Goal: Check status: Check status

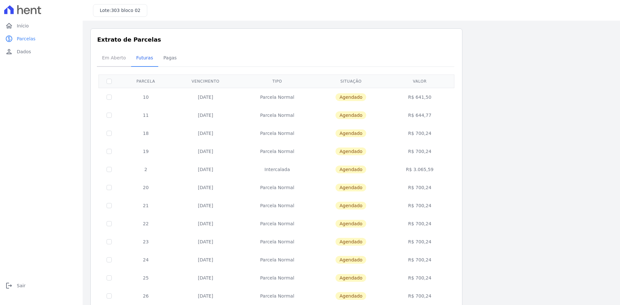
click at [119, 58] on span "Em Aberto" at bounding box center [114, 57] width 32 height 13
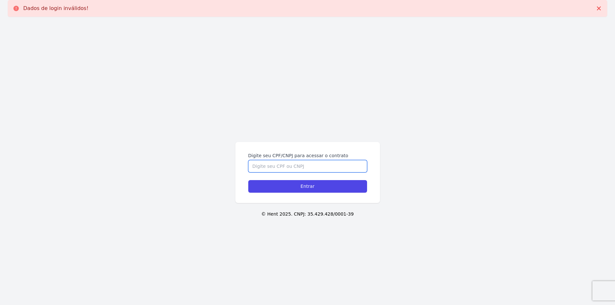
click at [295, 165] on input "Digite seu CPF/CNPJ para acessar o contrato" at bounding box center [307, 166] width 119 height 12
click at [283, 164] on input "Digite seu CPF/CNPJ para acessar o contrato" at bounding box center [307, 166] width 119 height 12
type input "17161842743"
click at [248, 180] on input "Entrar" at bounding box center [307, 186] width 119 height 13
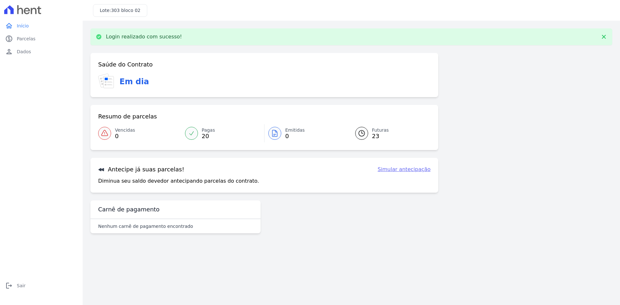
click at [376, 137] on span "23" at bounding box center [380, 136] width 17 height 5
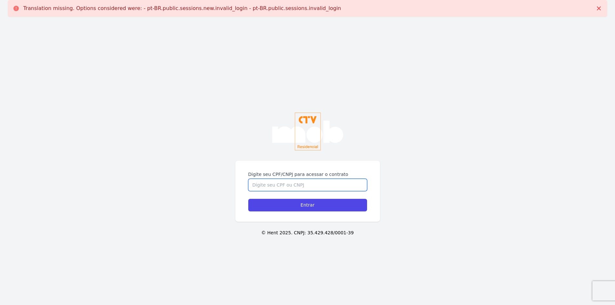
click at [312, 186] on input "Digite seu CPF/CNPJ para acessar o contrato" at bounding box center [307, 185] width 119 height 12
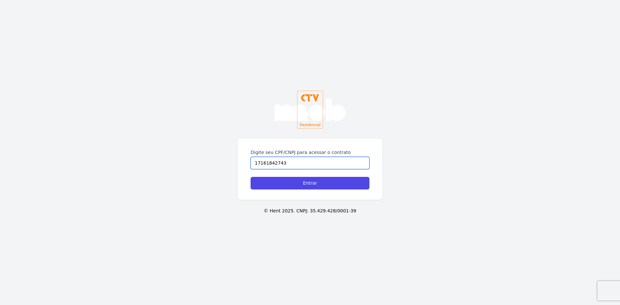
type input "17161842743"
click at [250, 177] on input "Entrar" at bounding box center [309, 183] width 119 height 13
click at [316, 166] on input "Digite seu CPF/CNPJ para acessar o contrato" at bounding box center [309, 163] width 119 height 12
type input "17161842743"
click at [250, 177] on input "Entrar" at bounding box center [309, 183] width 119 height 13
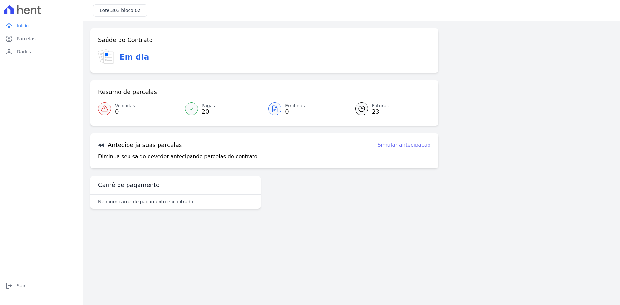
click at [207, 109] on span "20" at bounding box center [208, 111] width 13 height 5
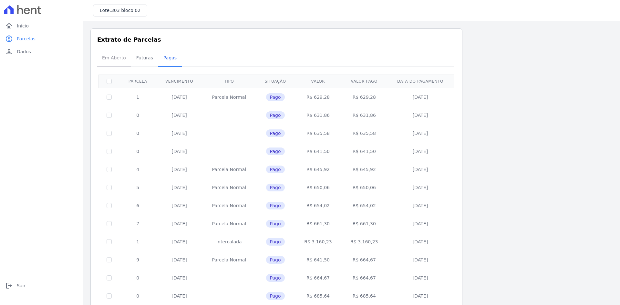
click at [118, 57] on span "Em Aberto" at bounding box center [114, 57] width 32 height 13
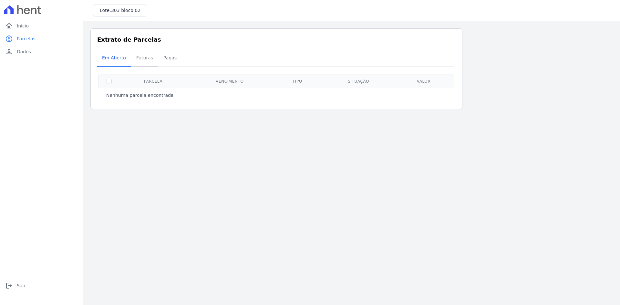
click at [131, 58] on link "Futuras" at bounding box center [144, 58] width 27 height 17
click at [132, 58] on span "Futuras" at bounding box center [144, 57] width 25 height 13
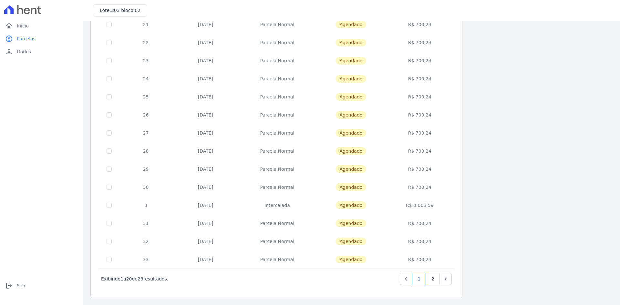
scroll to position [182, 0]
click at [430, 278] on link "2" at bounding box center [433, 278] width 14 height 12
